Goal: Task Accomplishment & Management: Complete application form

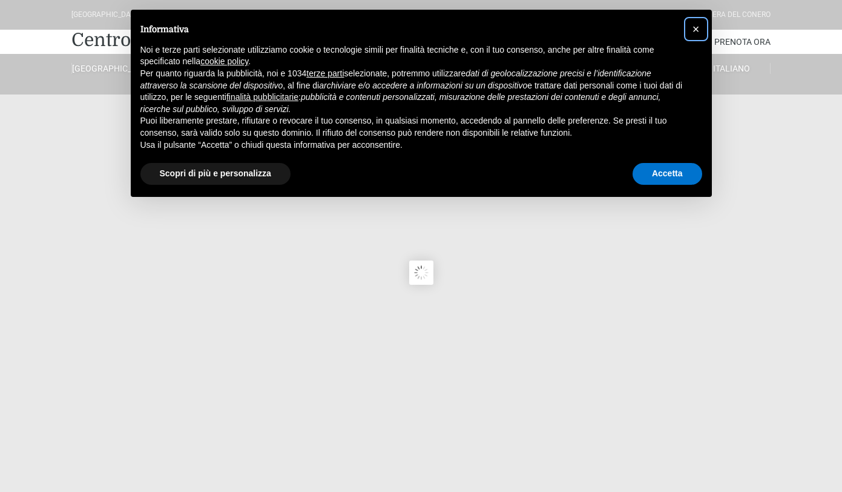
click at [696, 35] on span "×" at bounding box center [696, 28] width 7 height 13
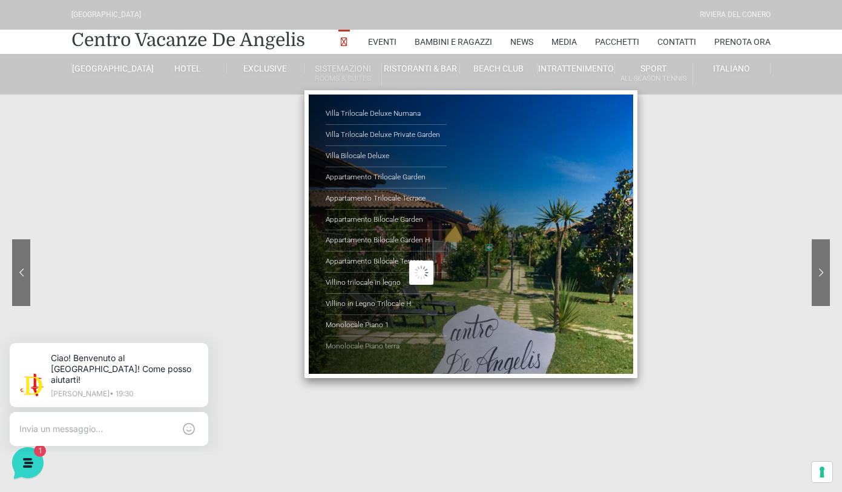
click at [361, 351] on link "Monolocale Piano terra" at bounding box center [386, 346] width 121 height 21
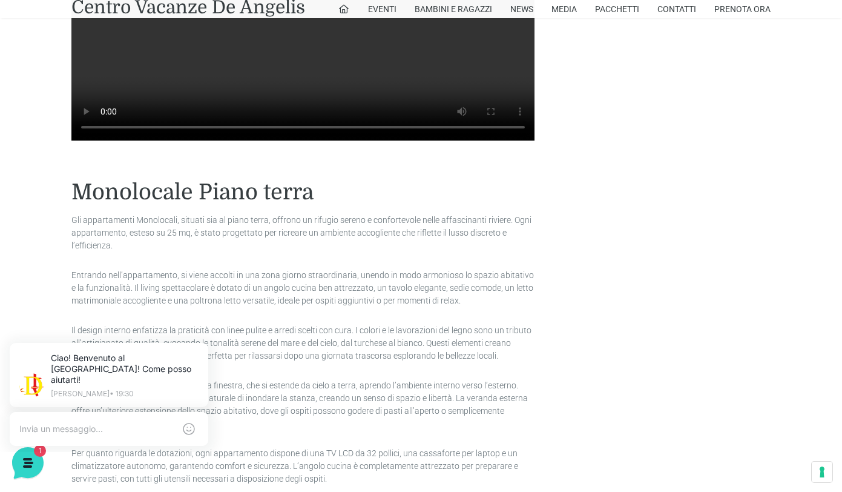
scroll to position [1133, 0]
click at [76, 423] on textarea at bounding box center [96, 428] width 155 height 11
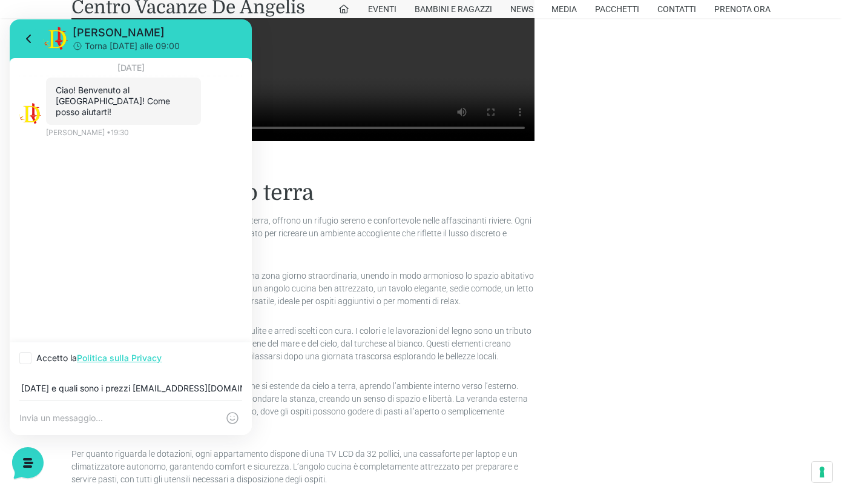
scroll to position [0, 263]
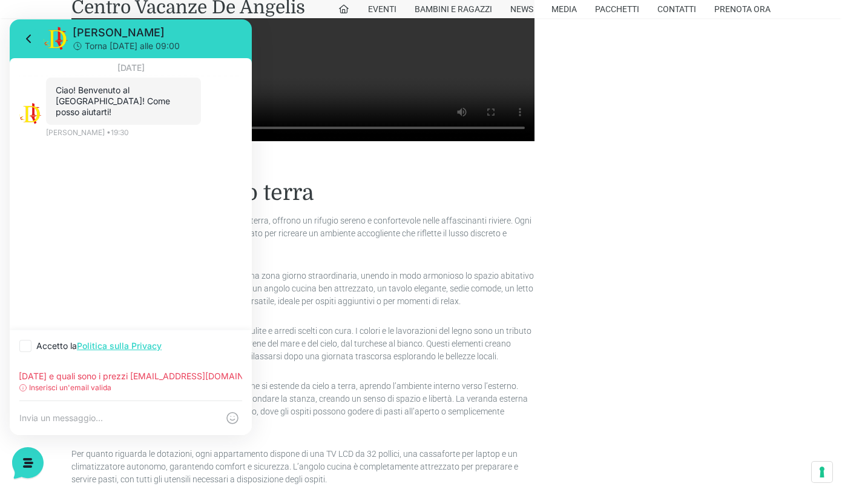
click at [132, 374] on input "vorrei sapere se c'è la disponibilità di un monolocale dal 1 al 7 settembre e q…" at bounding box center [130, 376] width 223 height 10
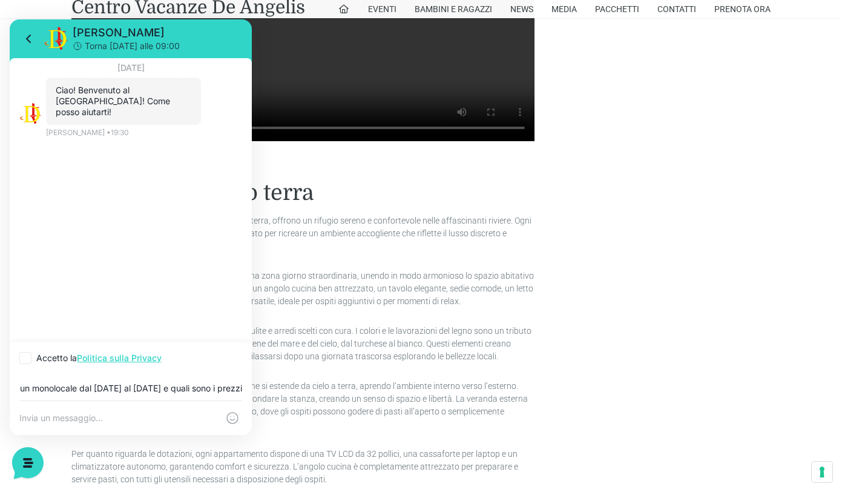
type input "vorrei sapere se c'è la disponibilità di un monolocale dal 1 al 7 settembre e q…"
click at [83, 423] on div at bounding box center [131, 418] width 242 height 34
click at [177, 395] on div "vorrei sapere se c'è la disponibilità di un monolocale dal 1 al 7 settembre e q…" at bounding box center [131, 387] width 242 height 27
click at [153, 388] on input "vorrei sapere se c'è la disponibilità di un monolocale dal 1 al 7 settembre e q…" at bounding box center [130, 388] width 223 height 10
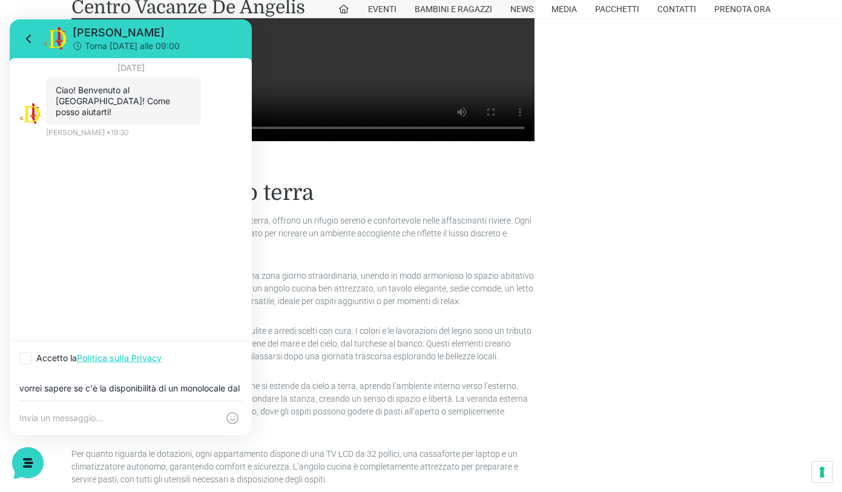
click at [27, 359] on icon at bounding box center [25, 357] width 7 height 7
click at [27, 359] on input "Accetto la Politica sulla Privacy" at bounding box center [23, 358] width 8 height 8
checkbox input "true"
click at [196, 384] on input "vorrei sapere se c'è la disponibilità di un monolocale dal 1 al 7 settembre e q…" at bounding box center [130, 388] width 223 height 10
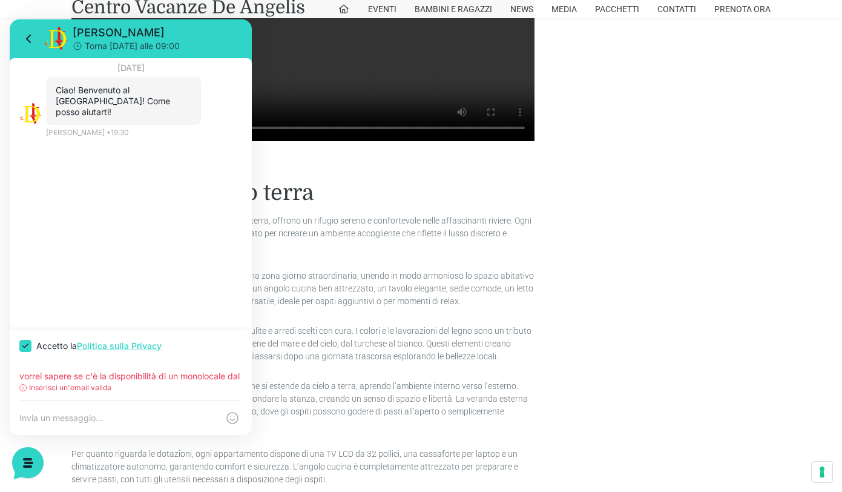
click at [40, 390] on p "Inserisci un'email valida" at bounding box center [70, 387] width 82 height 11
click at [94, 417] on textarea at bounding box center [118, 417] width 199 height 11
drag, startPoint x: 115, startPoint y: 387, endPoint x: 15, endPoint y: 371, distance: 101.1
click at [15, 371] on div "vorrei sapere se c'è la disponibilità di un monolocale dal 1 al 7 settembre e q…" at bounding box center [131, 380] width 242 height 39
click at [152, 381] on div "vorrei sapere se c'è la disponibilità di un monolocale dal 1 al 7 settembre e q…" at bounding box center [131, 380] width 242 height 39
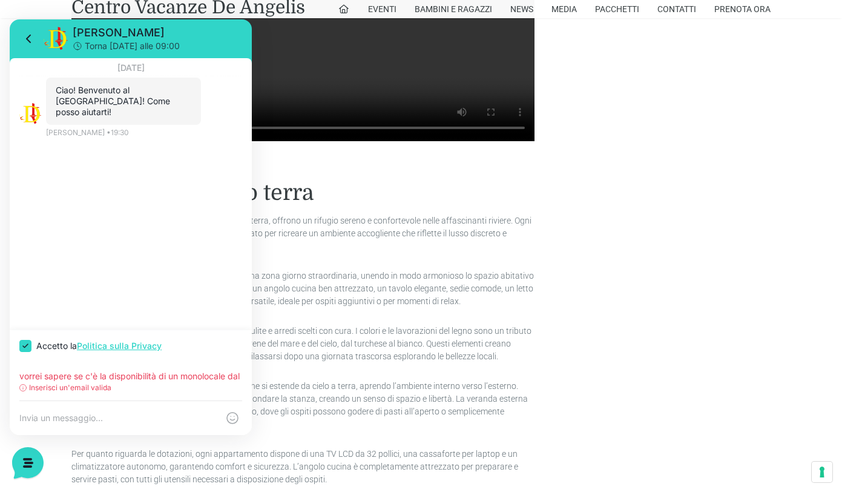
click at [21, 376] on input "vorrei sapere se c'è la disponibilità di un monolocale dal 1 al 7 settembre e q…" at bounding box center [130, 376] width 223 height 10
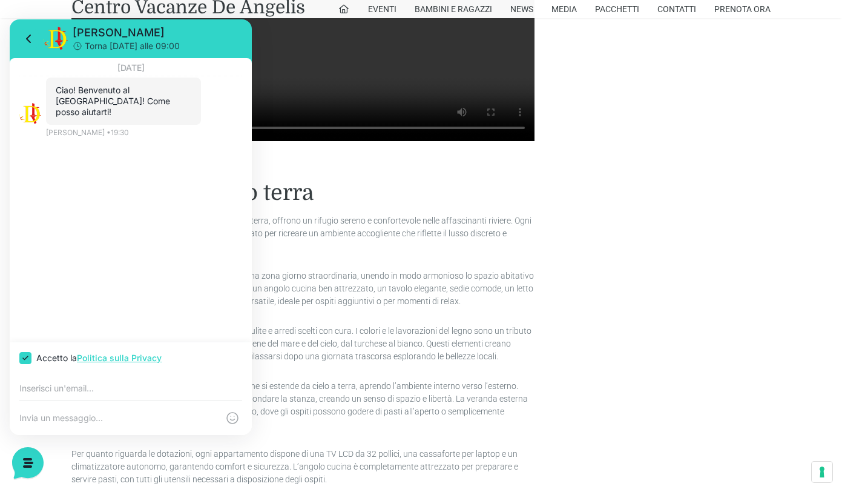
click at [70, 416] on textarea at bounding box center [118, 417] width 199 height 11
paste textarea "vorrei sapere se c'è la disponibilità di un monolocale dal 1 al 7 settembre e q…"
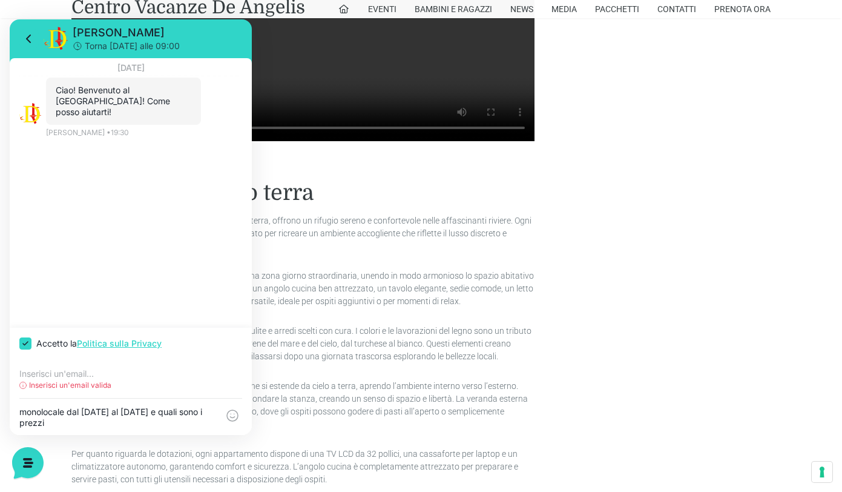
type textarea "vorrei sapere se c'è la disponibilità di un monolocale dal 1 al 7 settembre e q…"
click at [43, 381] on p "Inserisci un'email valida" at bounding box center [70, 385] width 82 height 11
click at [45, 376] on input "email" at bounding box center [130, 374] width 223 height 10
paste input "vorrei sapere se c'è la disponibilità di un monolocale dal 1 al 7 settembre e q…"
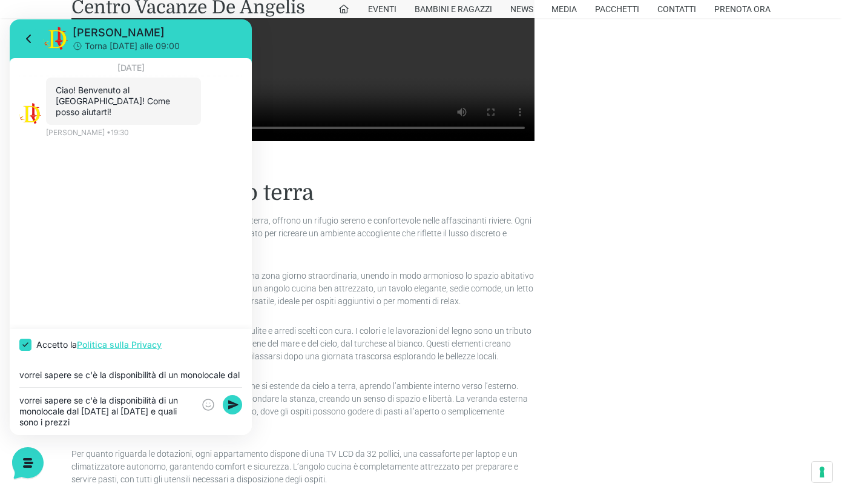
scroll to position [0, 0]
click at [22, 375] on input "vorrei sapere se c'è la disponibilità di un monolocale dal 1 al 7 settembre e q…" at bounding box center [130, 375] width 223 height 10
type input "piergiorgio.nassisi@yahoo.it"
